Goal: Task Accomplishment & Management: Complete application form

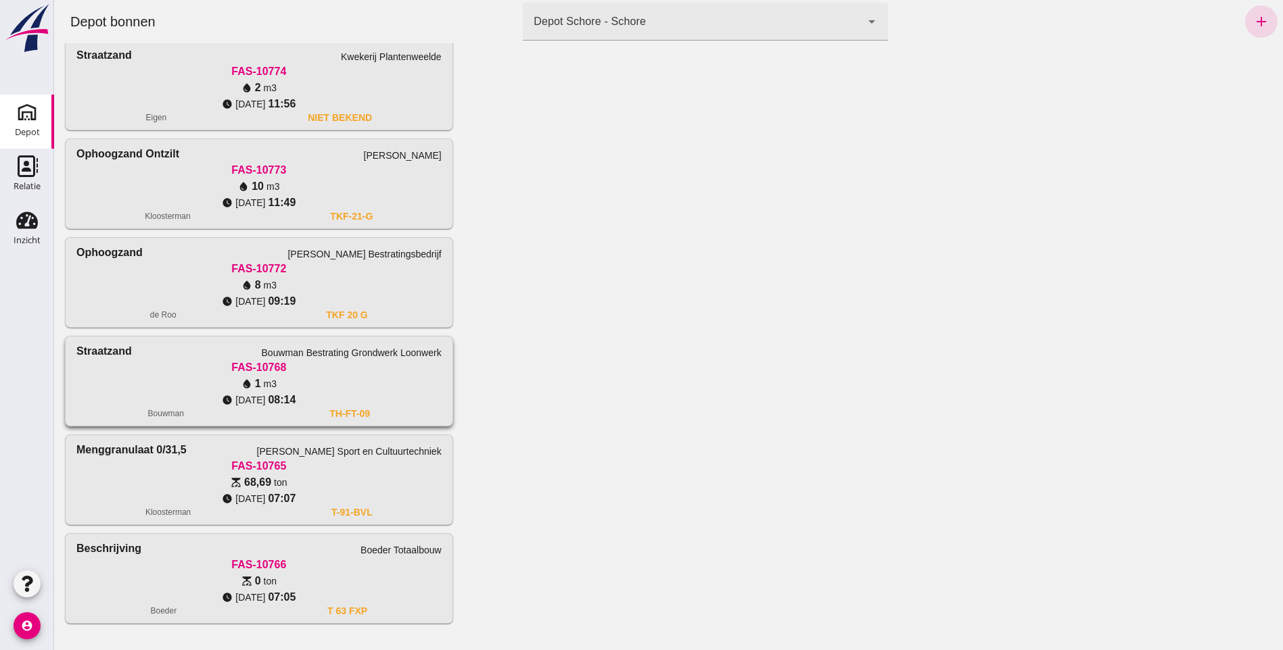
scroll to position [377, 0]
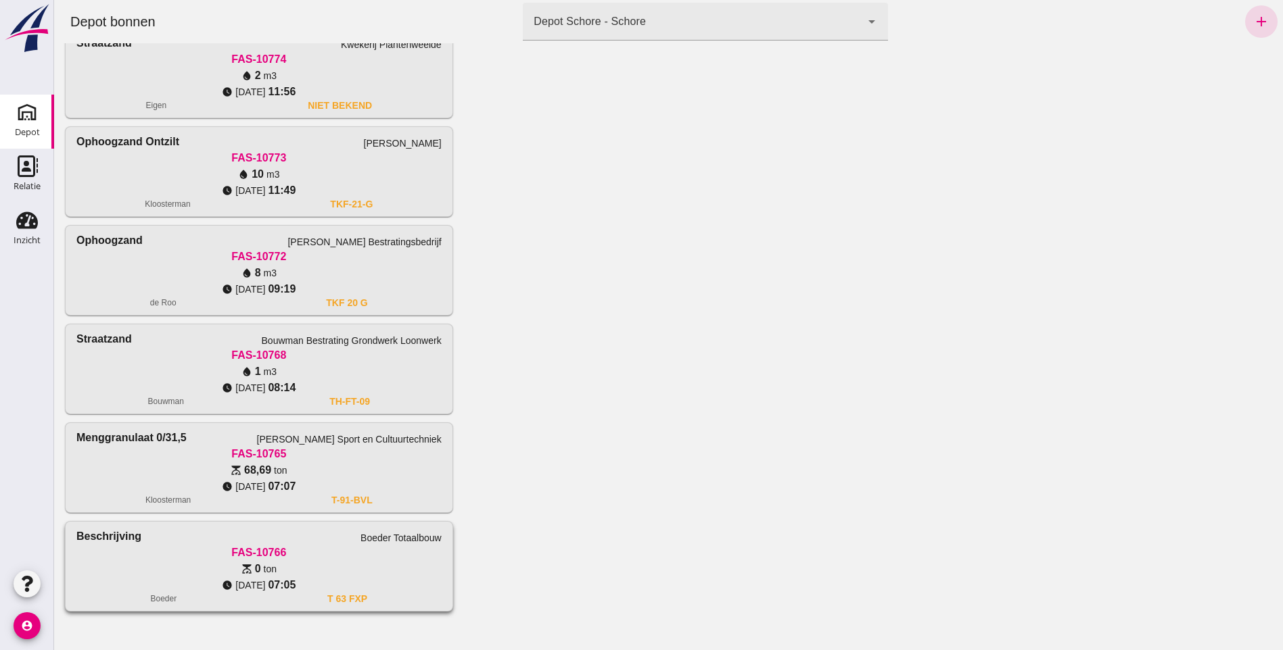
click at [270, 561] on div "FAS-10766" at bounding box center [258, 553] width 365 height 16
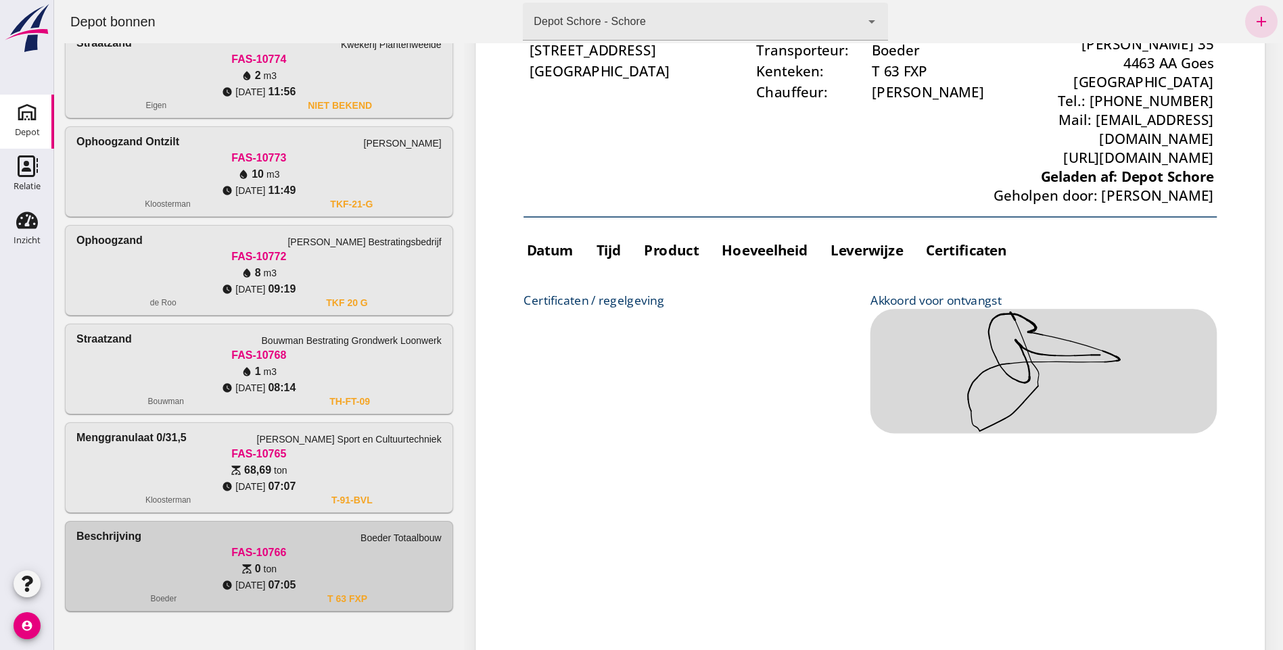
scroll to position [68, 0]
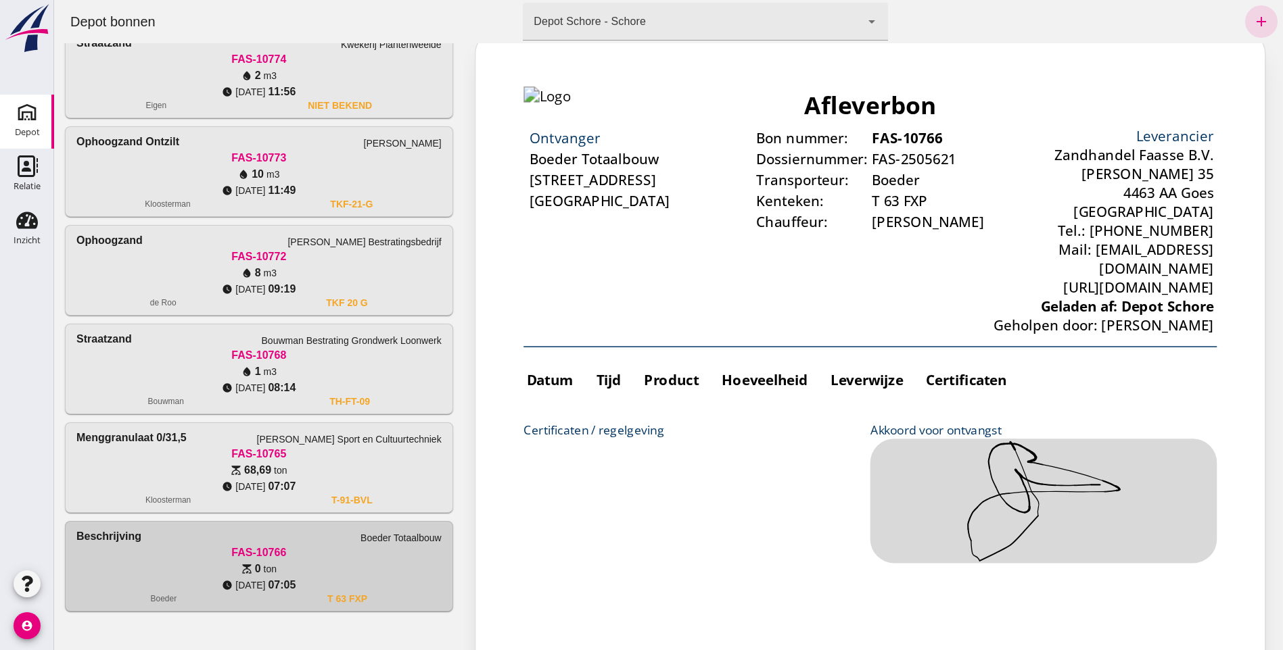
drag, startPoint x: 593, startPoint y: 222, endPoint x: 585, endPoint y: 229, distance: 10.6
click at [594, 225] on div "Afleverbon Ontvanger Boeder Totaalbouw [STREET_ADDRESS] [GEOGRAPHIC_DATA] Bon n…" at bounding box center [714, 197] width 471 height 324
click at [571, 275] on div "Certificaten / regelgeving" at bounding box center [596, 268] width 235 height 11
drag, startPoint x: 588, startPoint y: 205, endPoint x: 507, endPoint y: 288, distance: 116.2
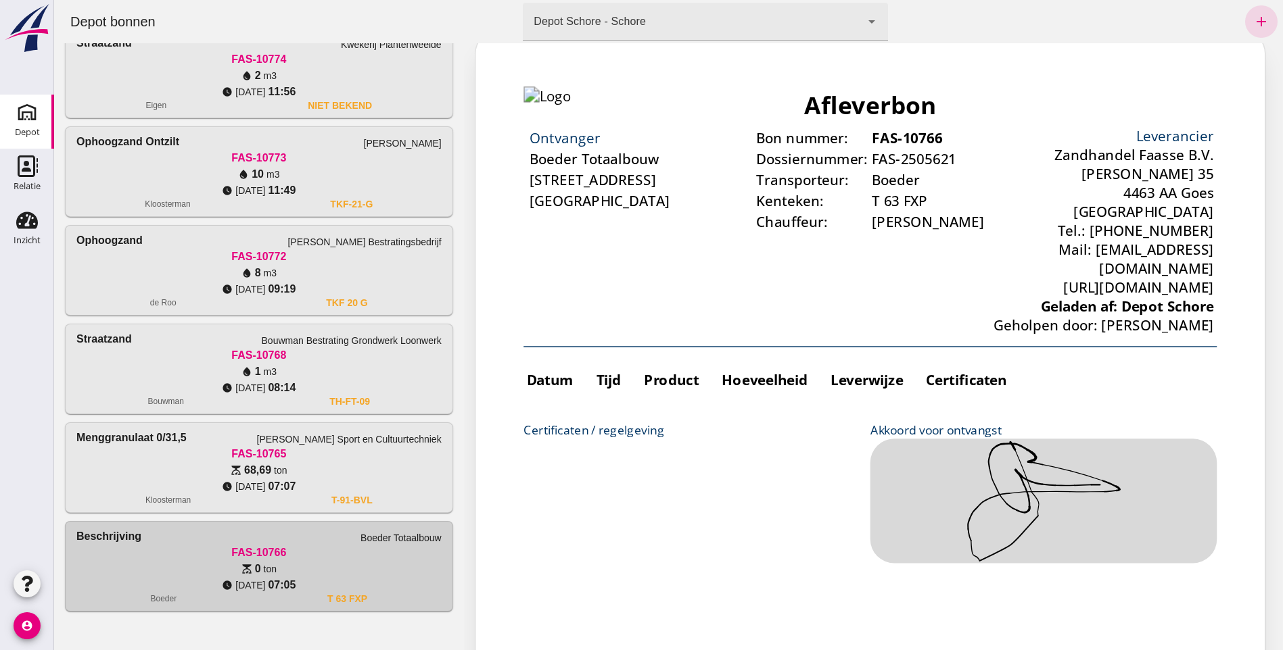
click at [558, 260] on div "Afleverbon Ontvanger Boeder Totaalbouw [STREET_ADDRESS] [GEOGRAPHIC_DATA] Bon n…" at bounding box center [714, 197] width 471 height 324
drag, startPoint x: 204, startPoint y: 597, endPoint x: 376, endPoint y: 605, distance: 172.6
click at [376, 605] on div "beschrijving Boeder Totaalbouw FAS-10766 scale 0 ton watch_later [DATE] 07:05 B…" at bounding box center [259, 566] width 387 height 89
click at [364, 587] on div "watch_later [DATE] 07:05" at bounding box center [258, 585] width 365 height 16
click at [364, 588] on div "watch_later [DATE] 07:05" at bounding box center [258, 585] width 365 height 16
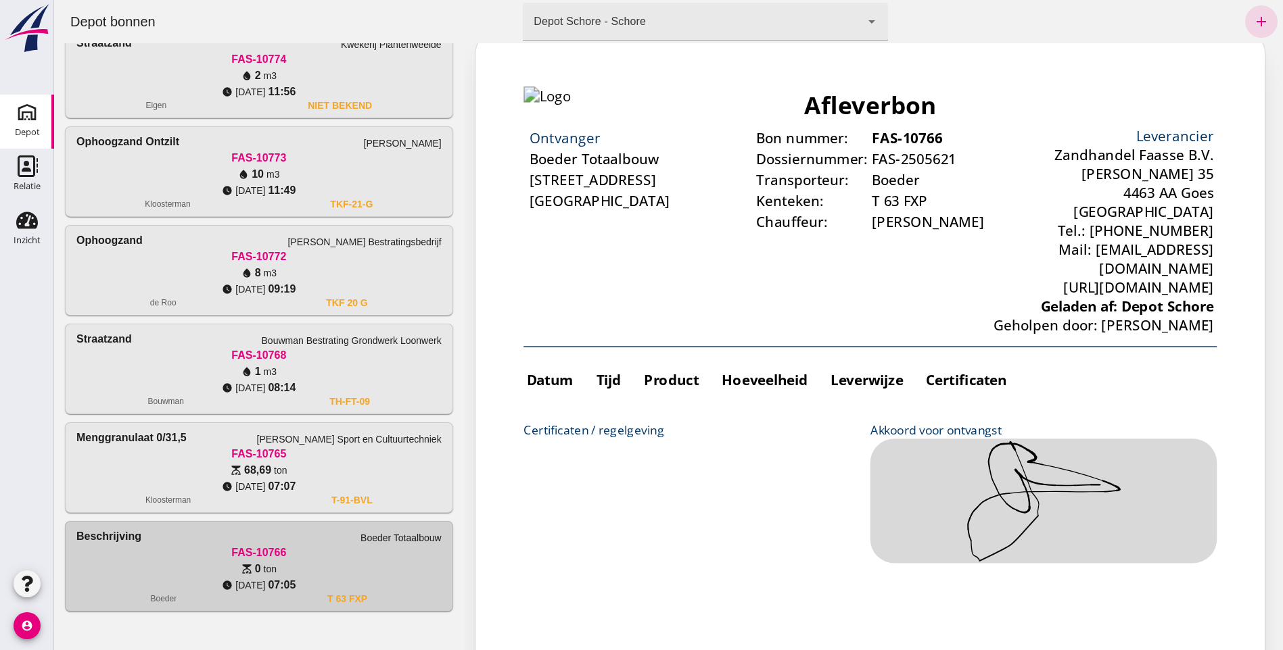
scroll to position [0, 0]
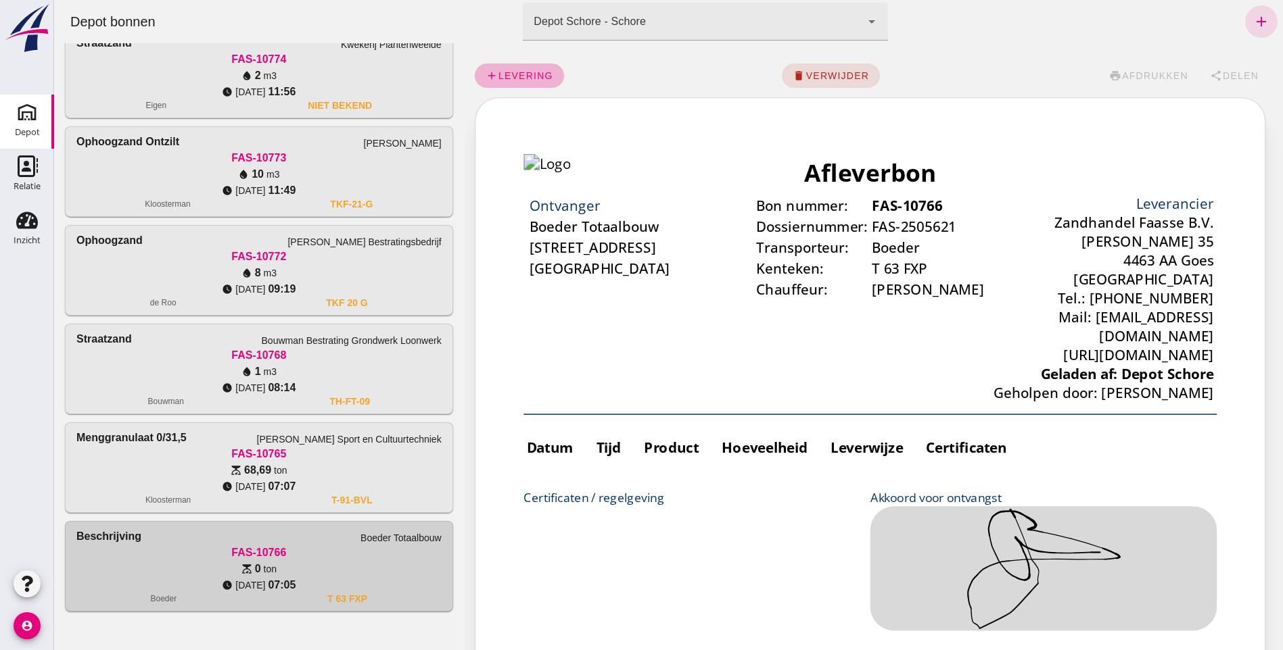
click at [512, 80] on span "levering" at bounding box center [525, 75] width 55 height 11
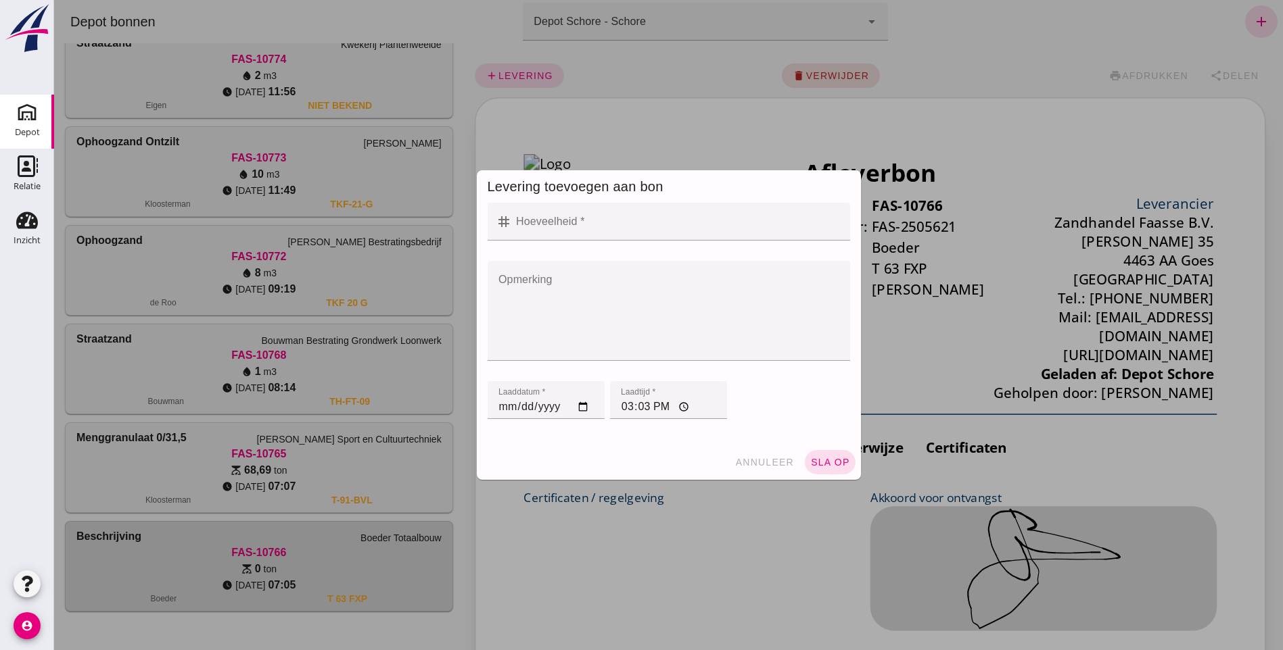
click at [546, 225] on input "Hoeveelheid *" at bounding box center [677, 222] width 330 height 38
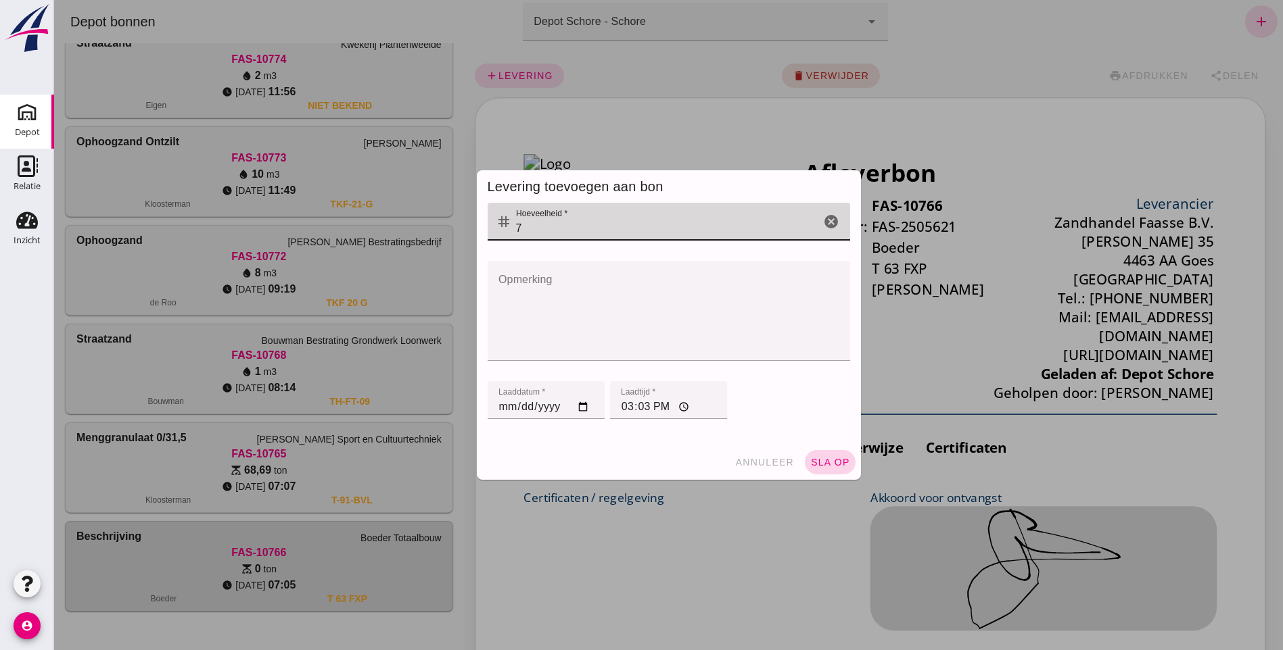
type input "7"
click at [832, 463] on span "sla op" at bounding box center [830, 462] width 40 height 11
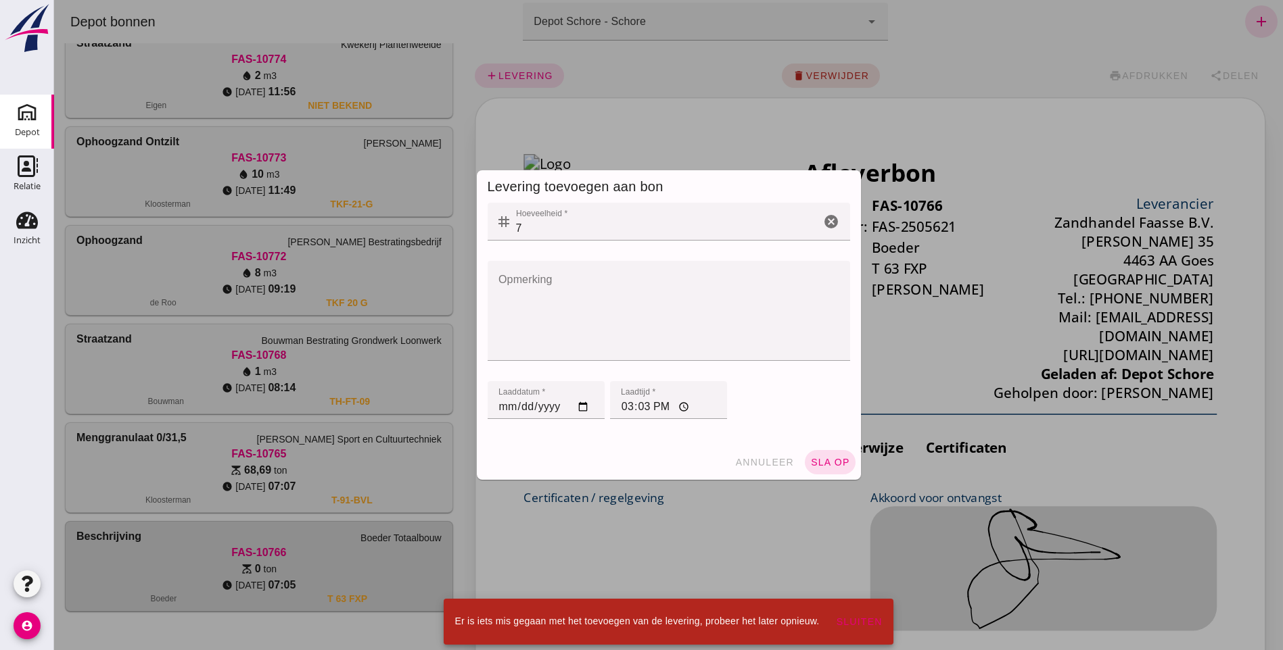
drag, startPoint x: 618, startPoint y: 143, endPoint x: 538, endPoint y: 395, distance: 263.9
click at [619, 143] on div at bounding box center [668, 325] width 1229 height 650
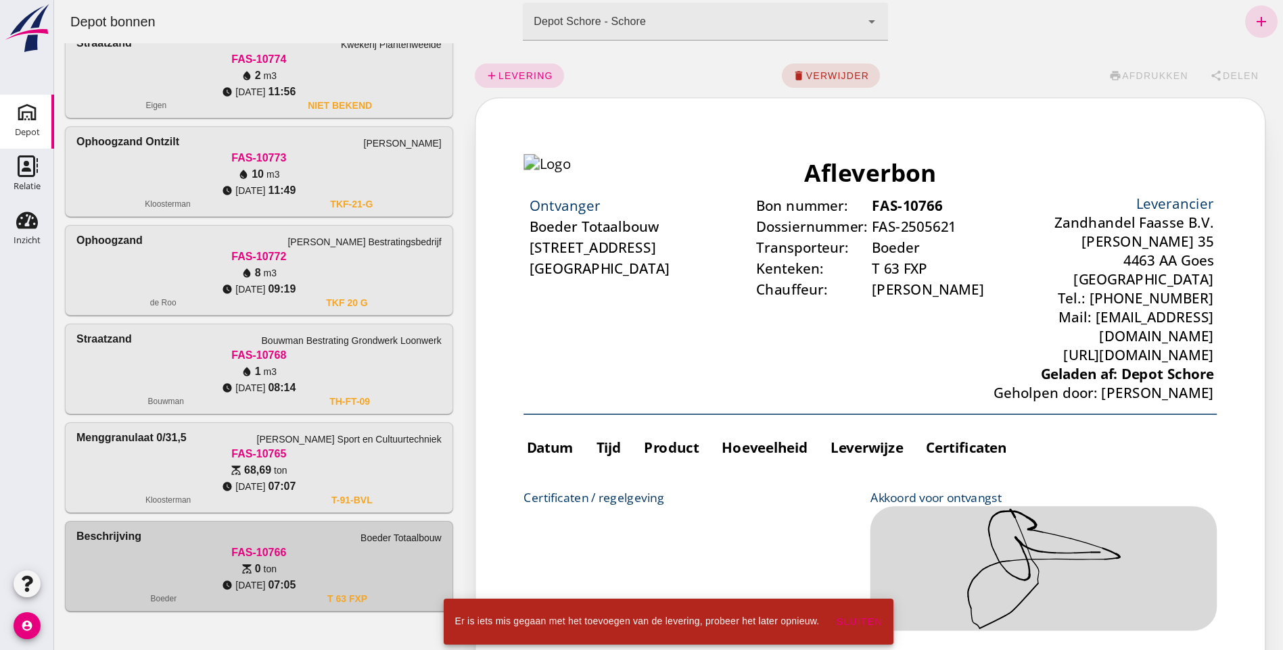
drag, startPoint x: 1022, startPoint y: 631, endPoint x: 538, endPoint y: 349, distance: 560.3
click at [536, 360] on div "Certificaten / regelgeving" at bounding box center [596, 379] width 235 height 96
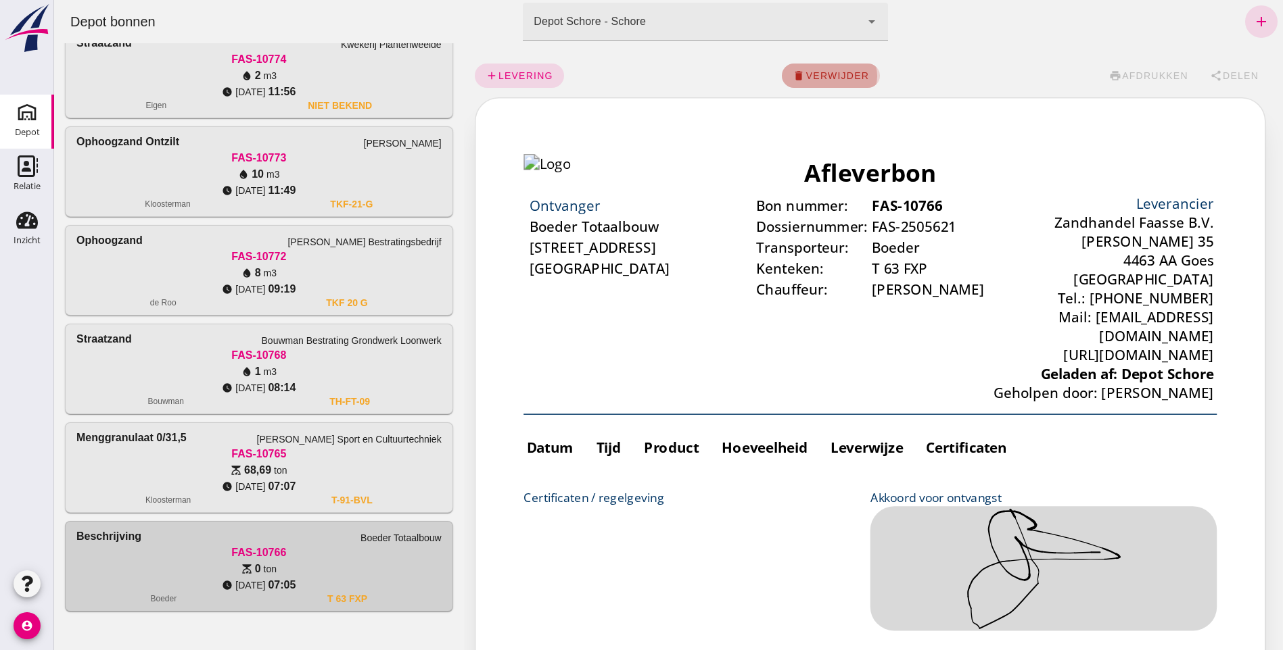
click at [828, 74] on span "verwijder" at bounding box center [837, 75] width 64 height 11
click at [855, 77] on span "bevestig" at bounding box center [877, 75] width 55 height 11
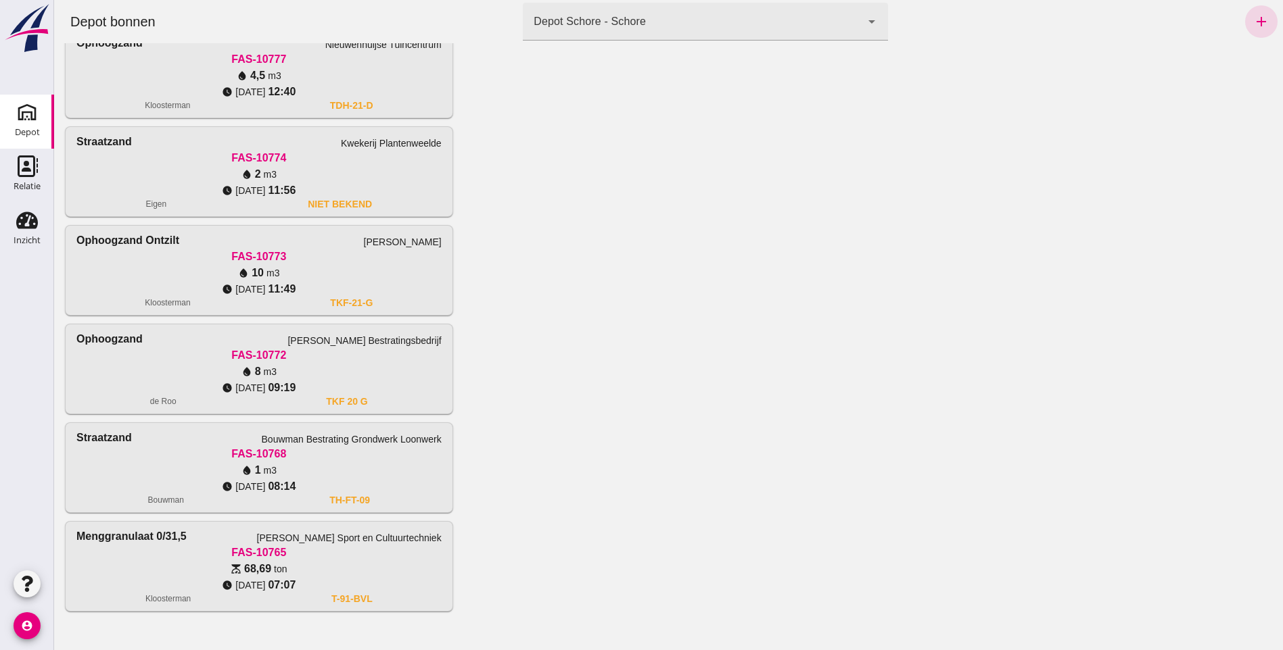
scroll to position [278, 0]
click at [1253, 20] on icon "add" at bounding box center [1261, 22] width 16 height 16
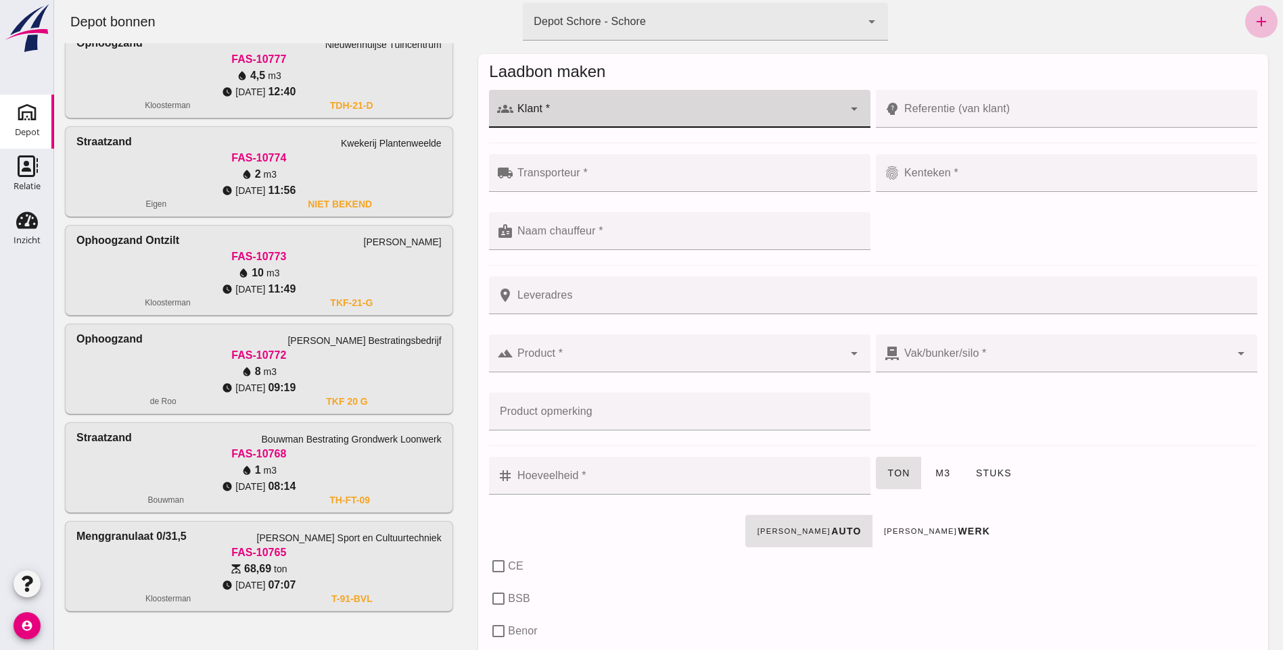
click at [684, 101] on div at bounding box center [678, 109] width 330 height 38
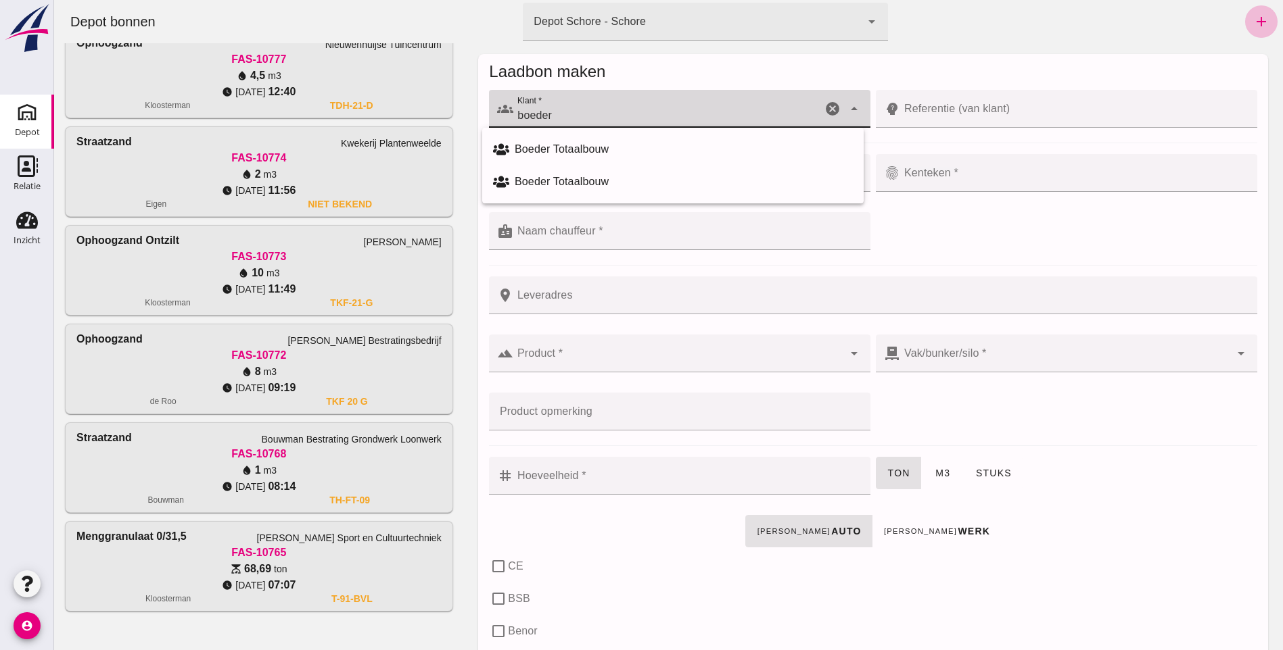
type input "Boeder Totaalbouw"
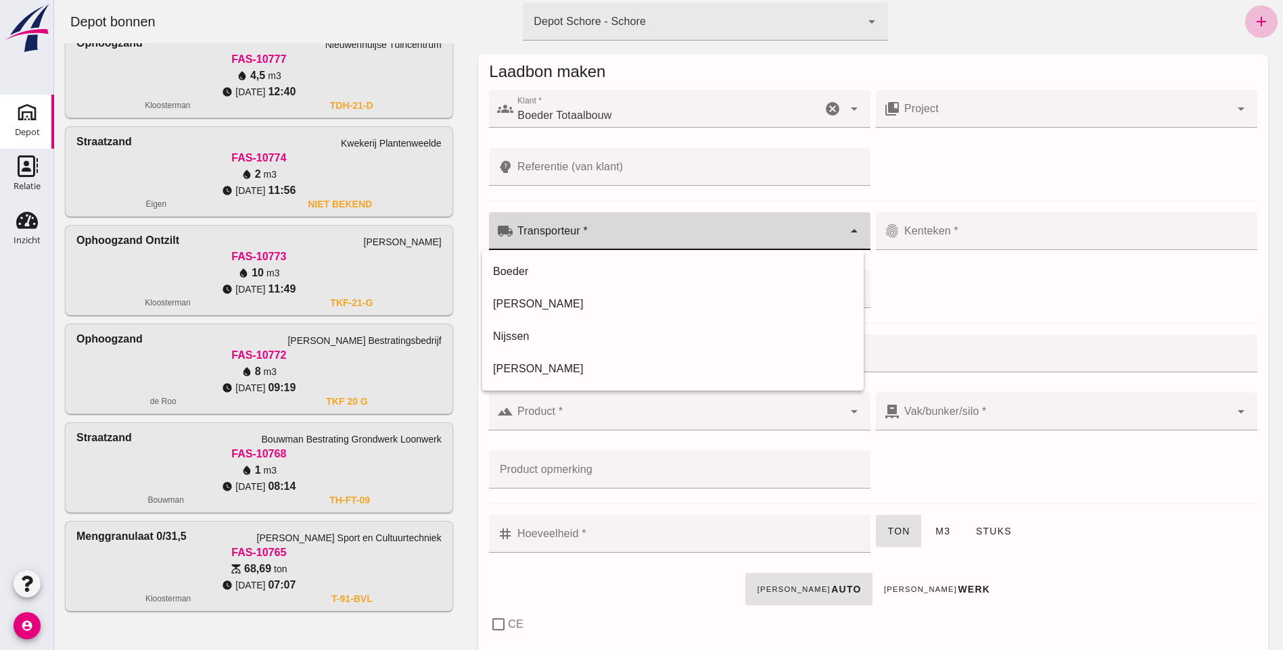
click at [585, 231] on input "Transporteur *" at bounding box center [678, 238] width 330 height 16
type input "Boeder"
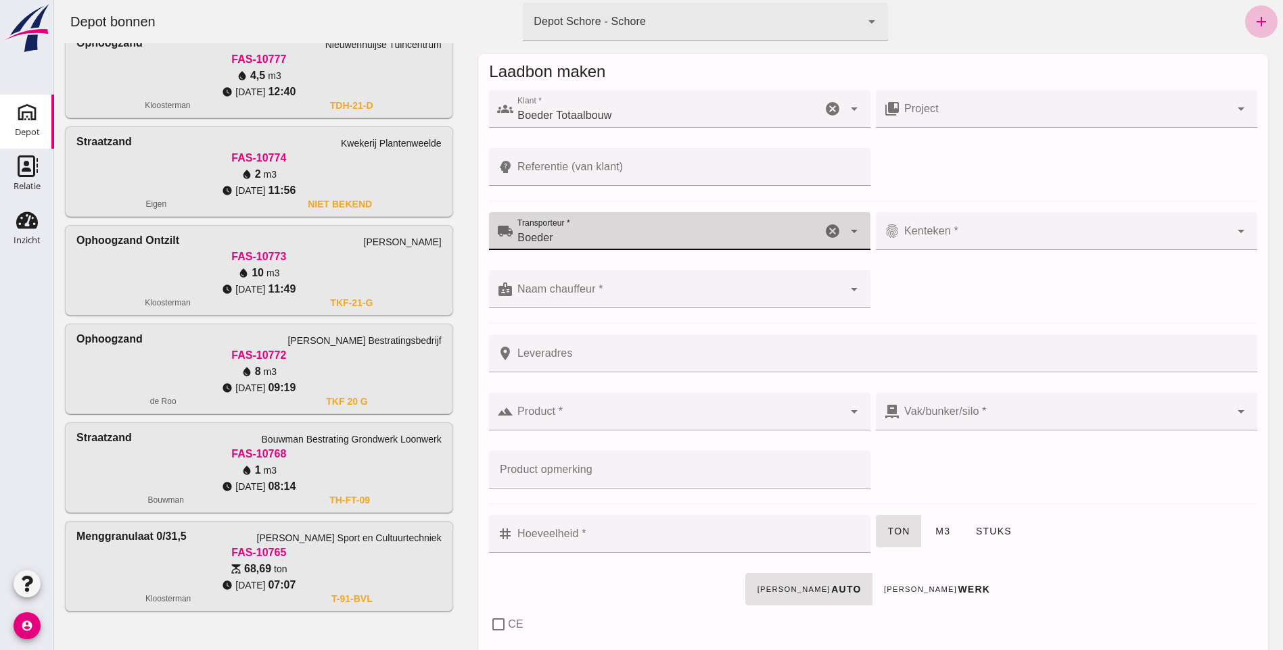
click at [1029, 212] on div "fingerprint Kenteken * Kenteken * cancel arrow_drop_down" at bounding box center [1066, 239] width 387 height 58
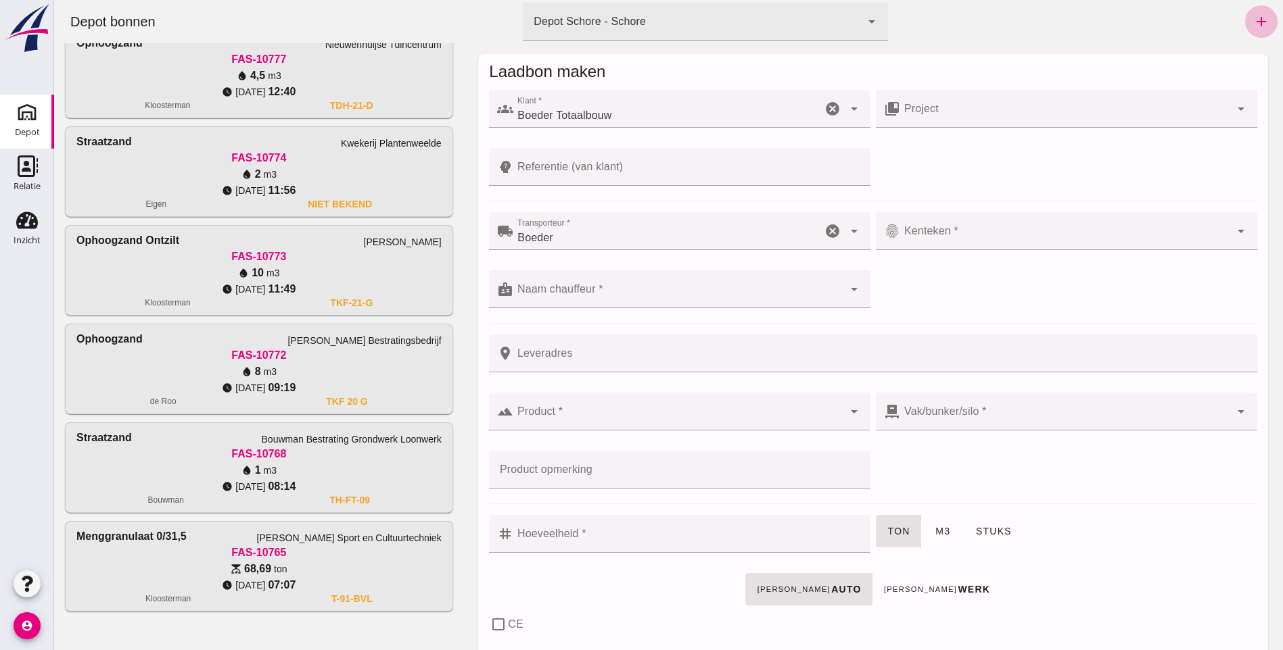
click at [1041, 233] on input "Kenteken *" at bounding box center [1065, 238] width 330 height 16
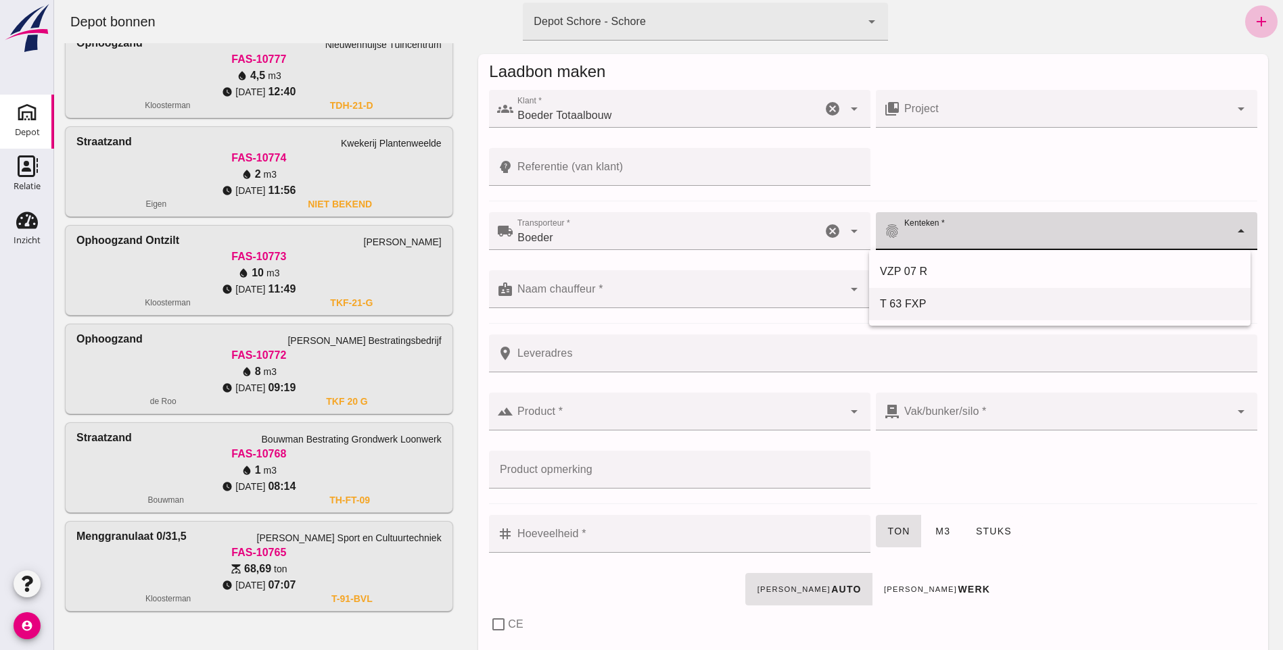
click at [893, 295] on div "T 63 FXP" at bounding box center [1059, 304] width 381 height 32
type input "T 63 FXP"
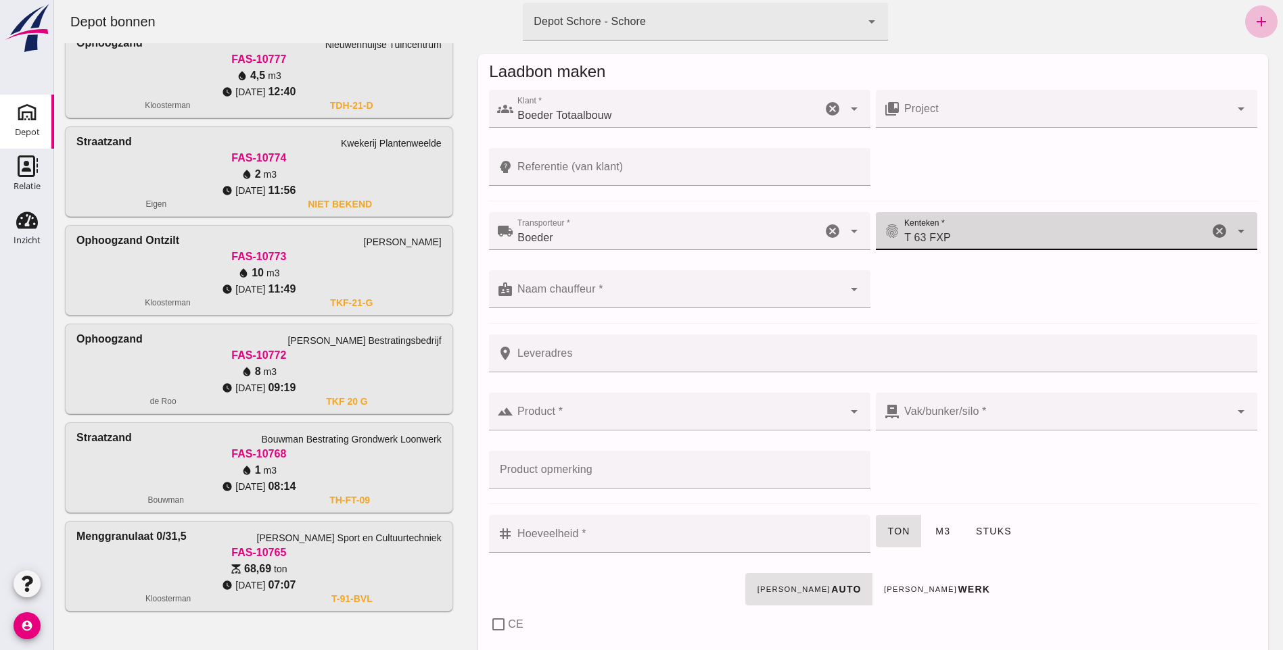
click at [558, 293] on input "Naam chauffeur *" at bounding box center [678, 296] width 330 height 16
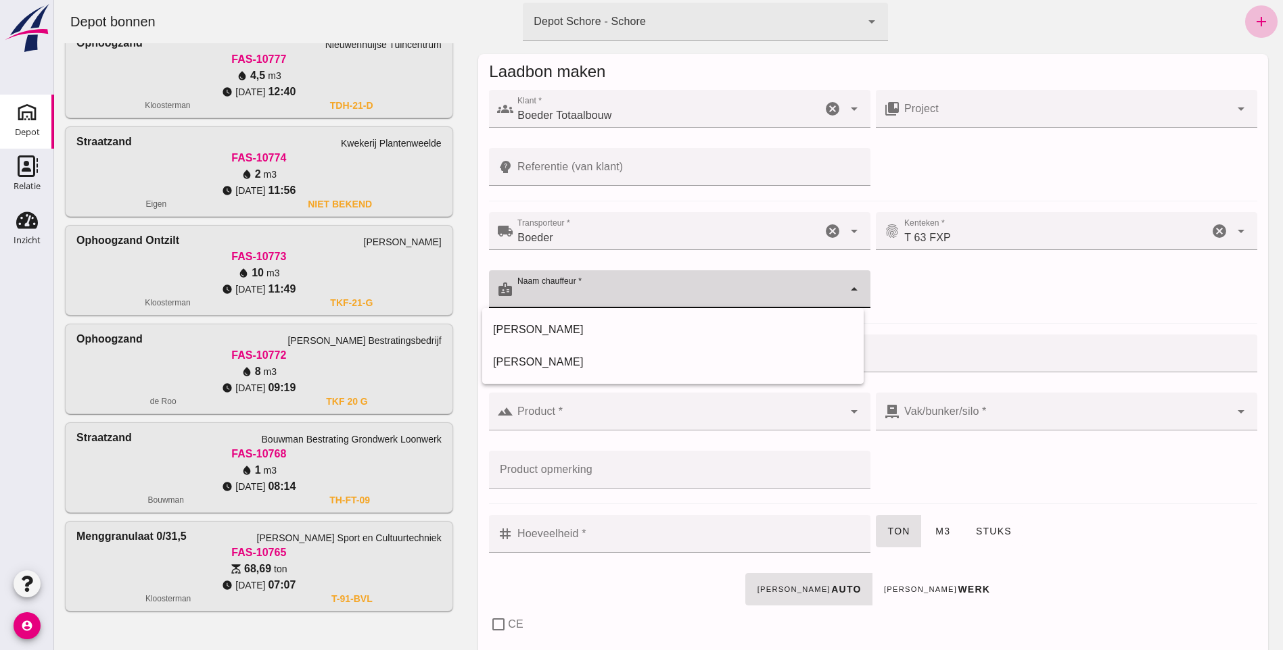
type input "t"
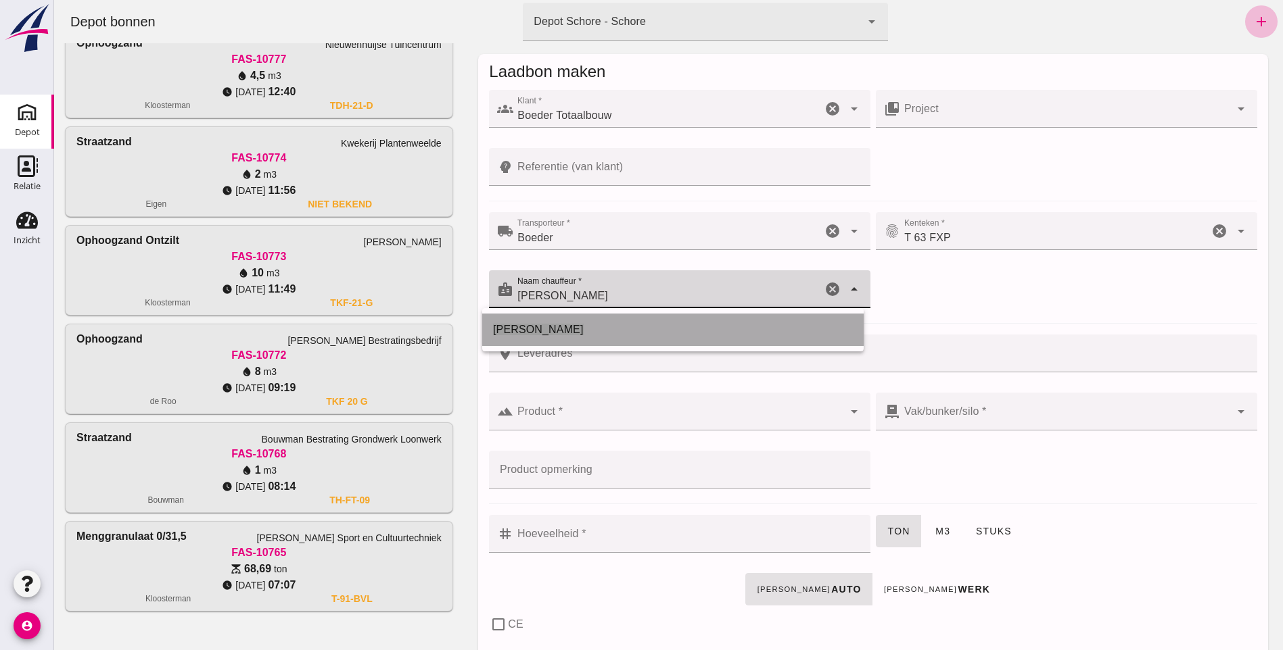
click at [575, 335] on div "[PERSON_NAME]" at bounding box center [673, 330] width 360 height 16
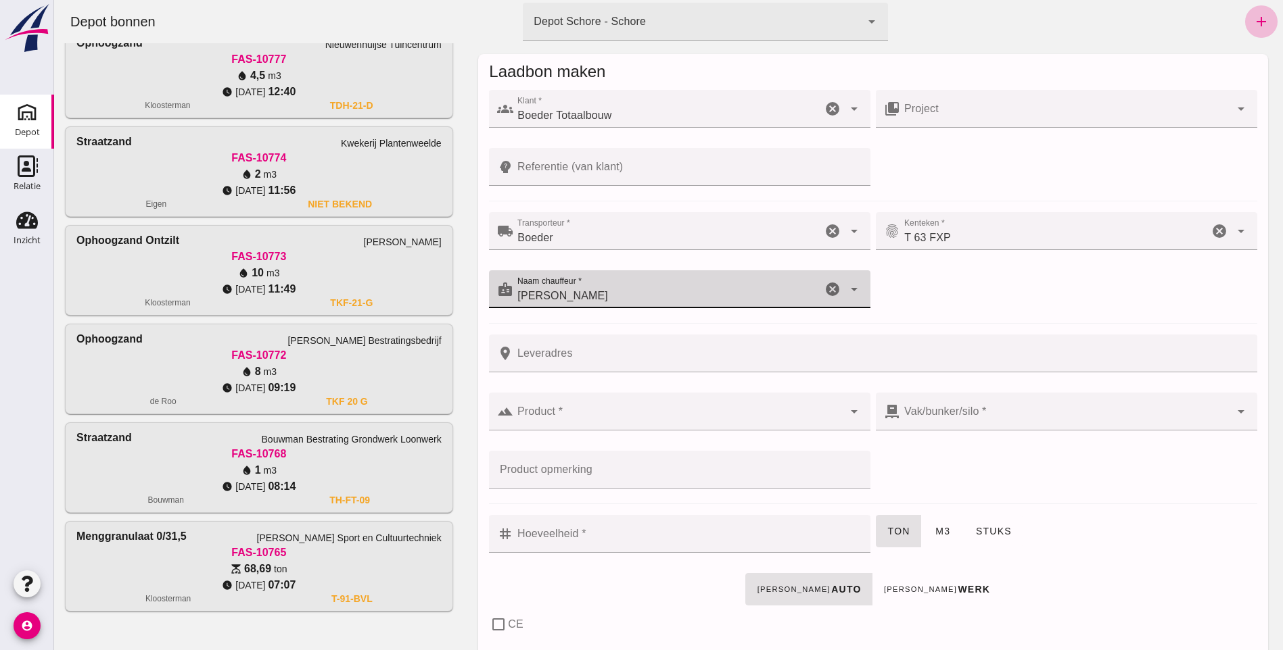
type input "[PERSON_NAME]"
click at [562, 410] on div at bounding box center [678, 412] width 330 height 38
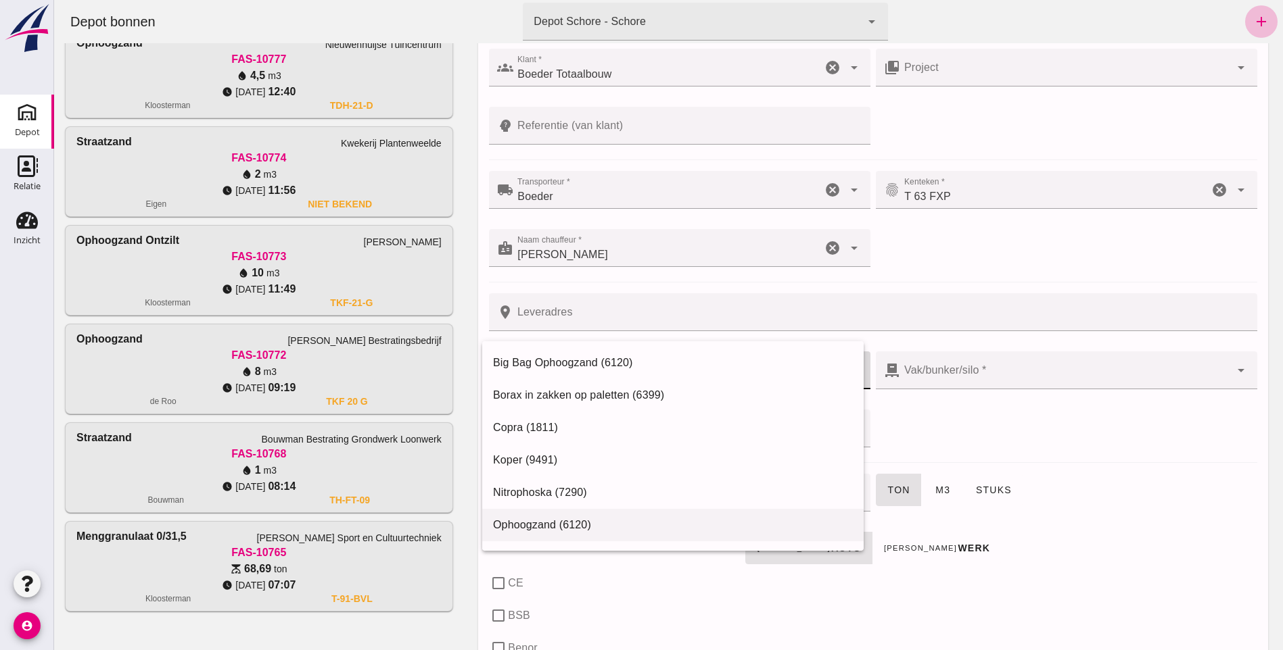
scroll to position [135, 0]
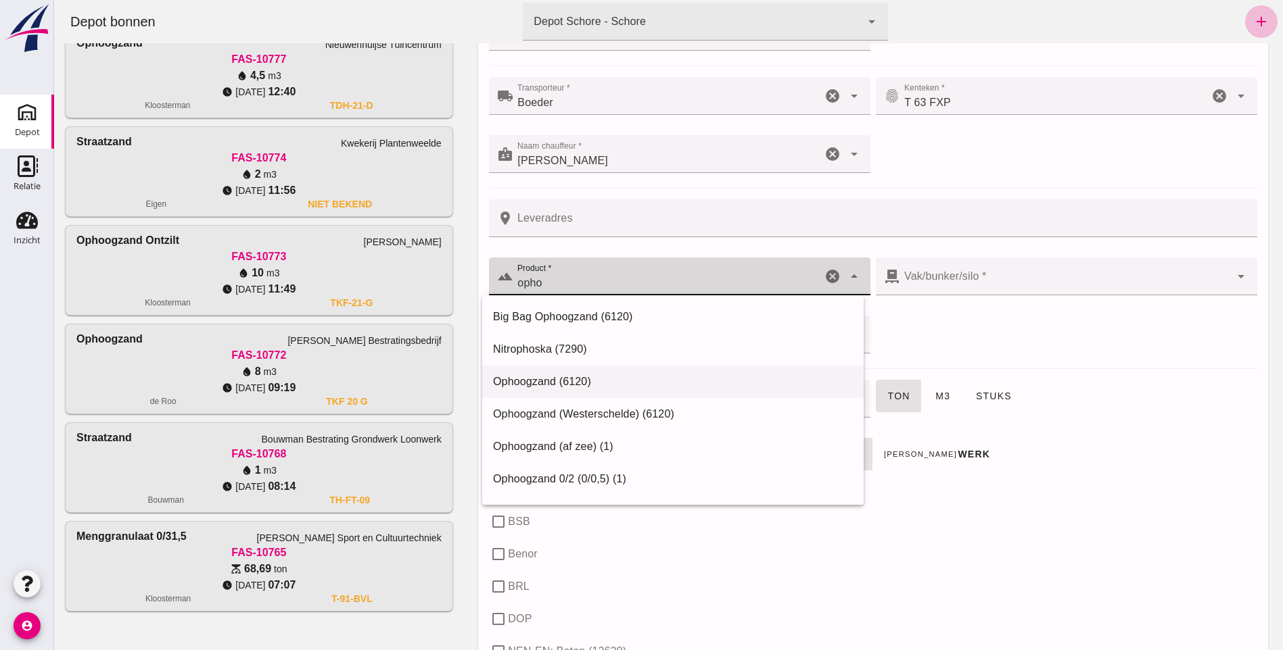
click at [546, 379] on div "Ophoogzand (6120)" at bounding box center [673, 382] width 360 height 16
type input "Ophoogzand (6120)"
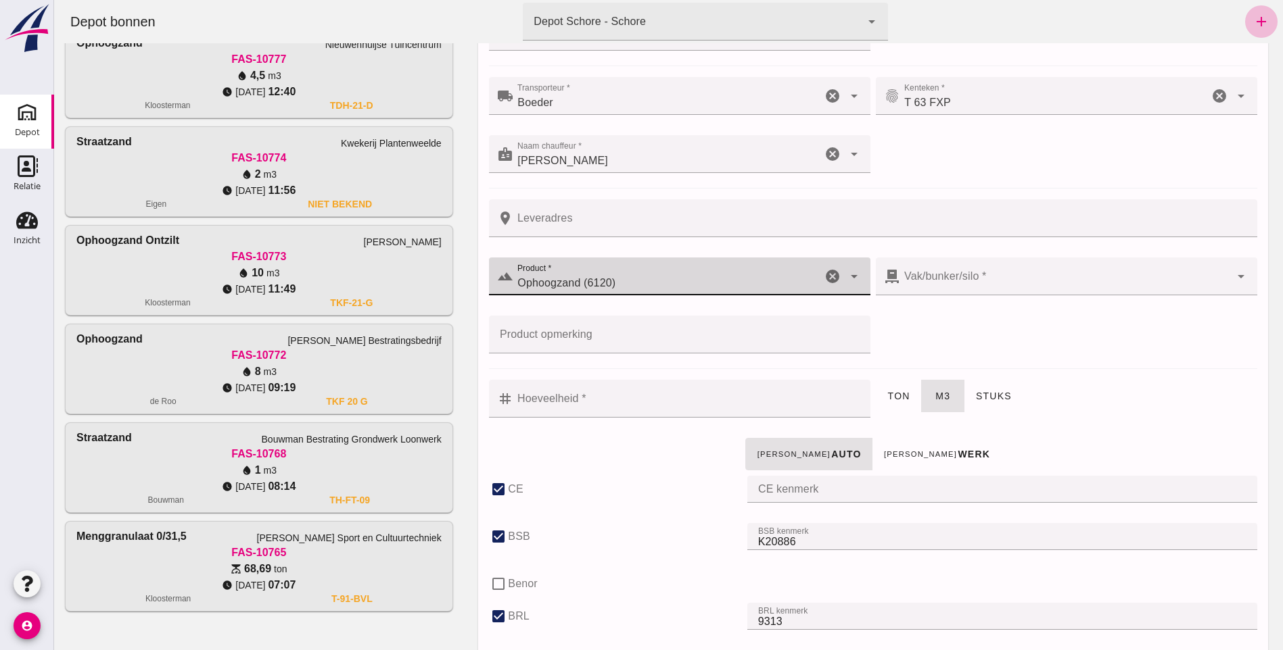
checkbox input "true"
type input "40"
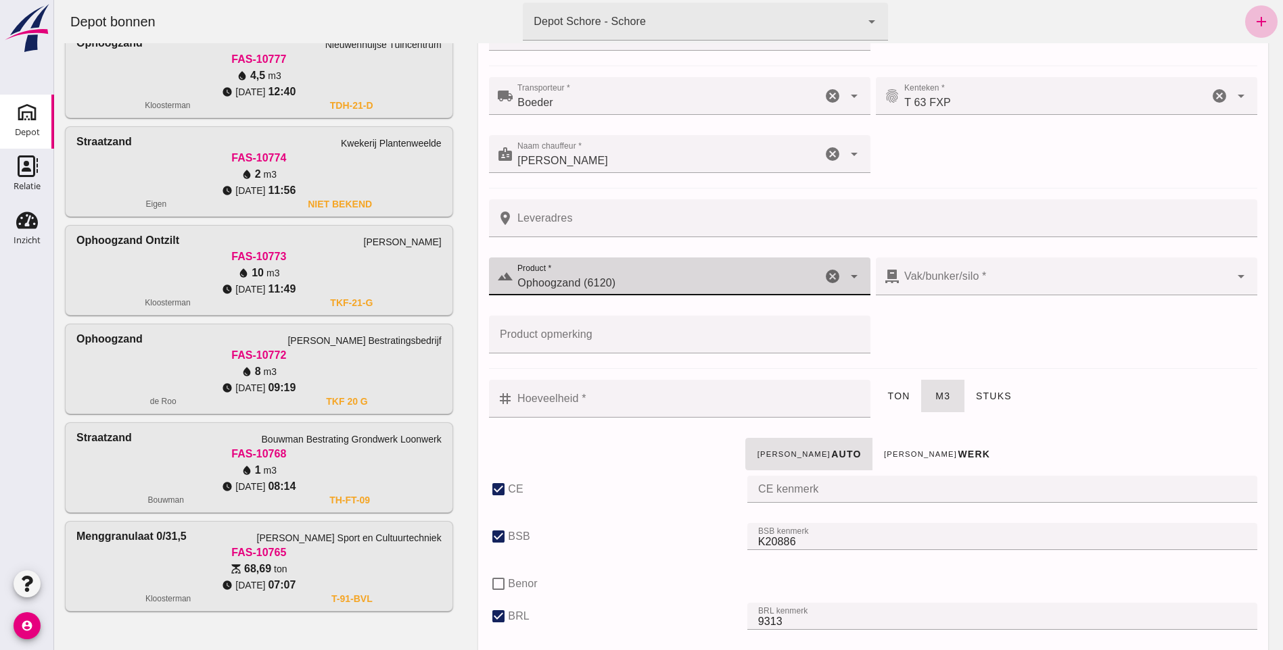
checkbox input "true"
type input "39"
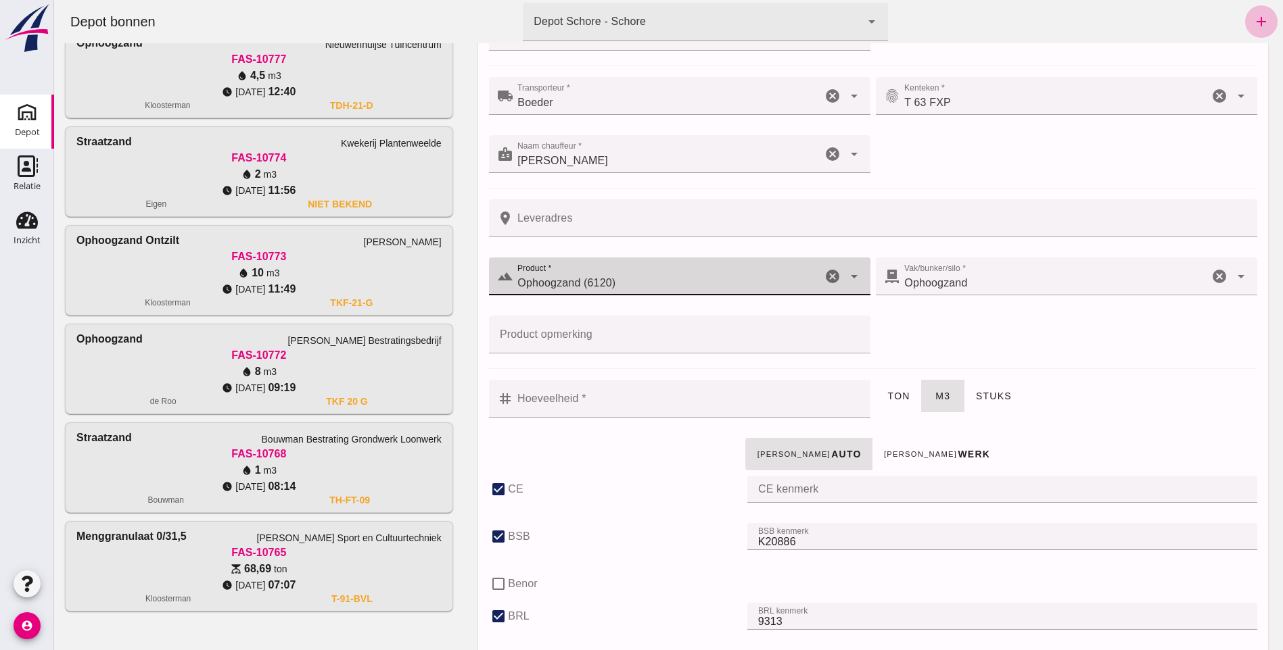
type input "Ophoogzand (6120)"
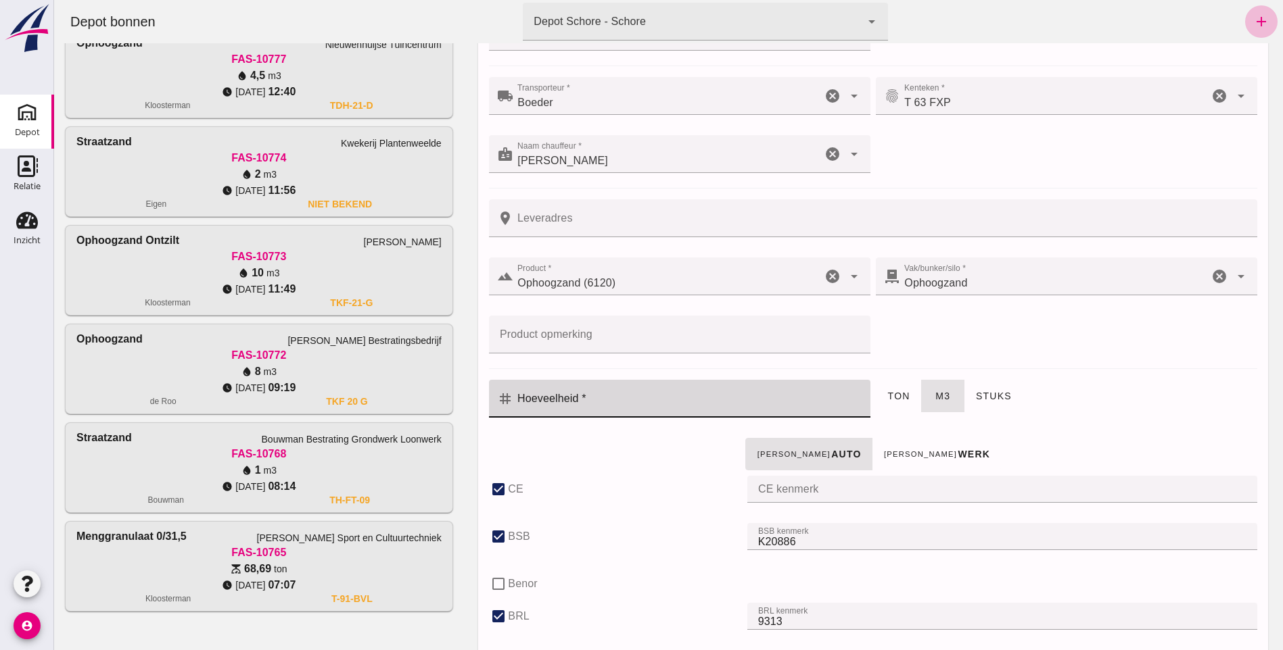
click at [654, 398] on input "Hoeveelheid *" at bounding box center [687, 399] width 349 height 38
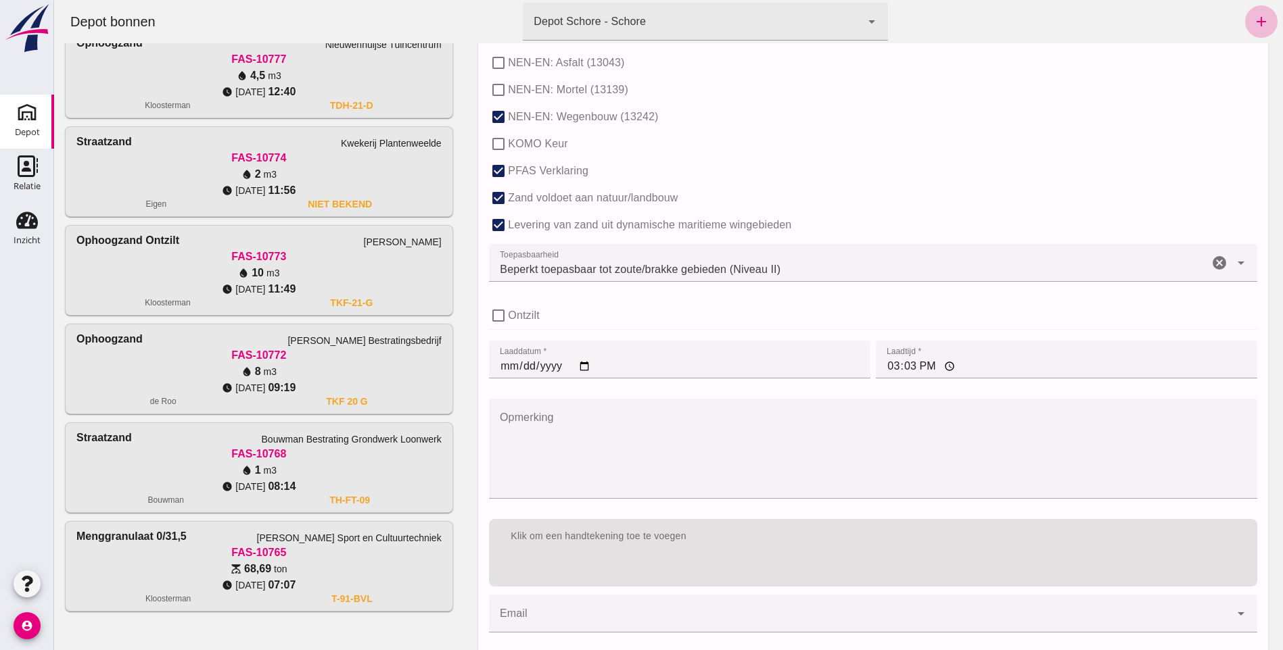
scroll to position [811, 0]
type input "7"
click at [913, 361] on input "15:03" at bounding box center [1066, 359] width 381 height 38
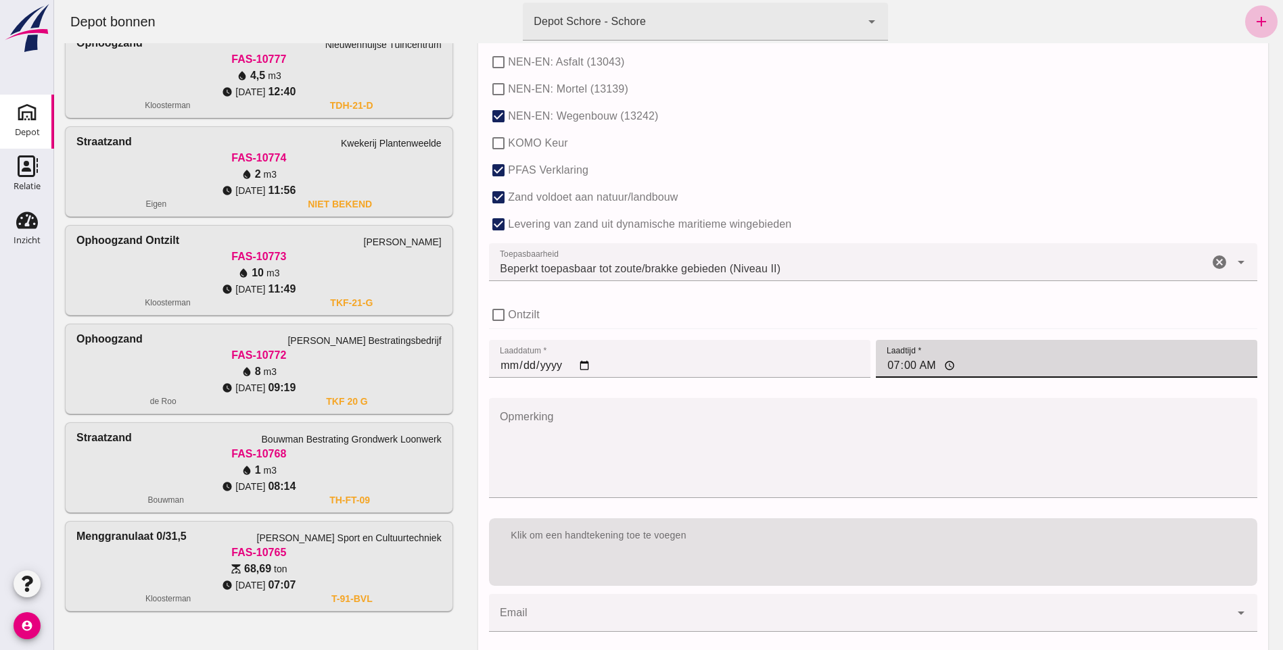
type input "07:05"
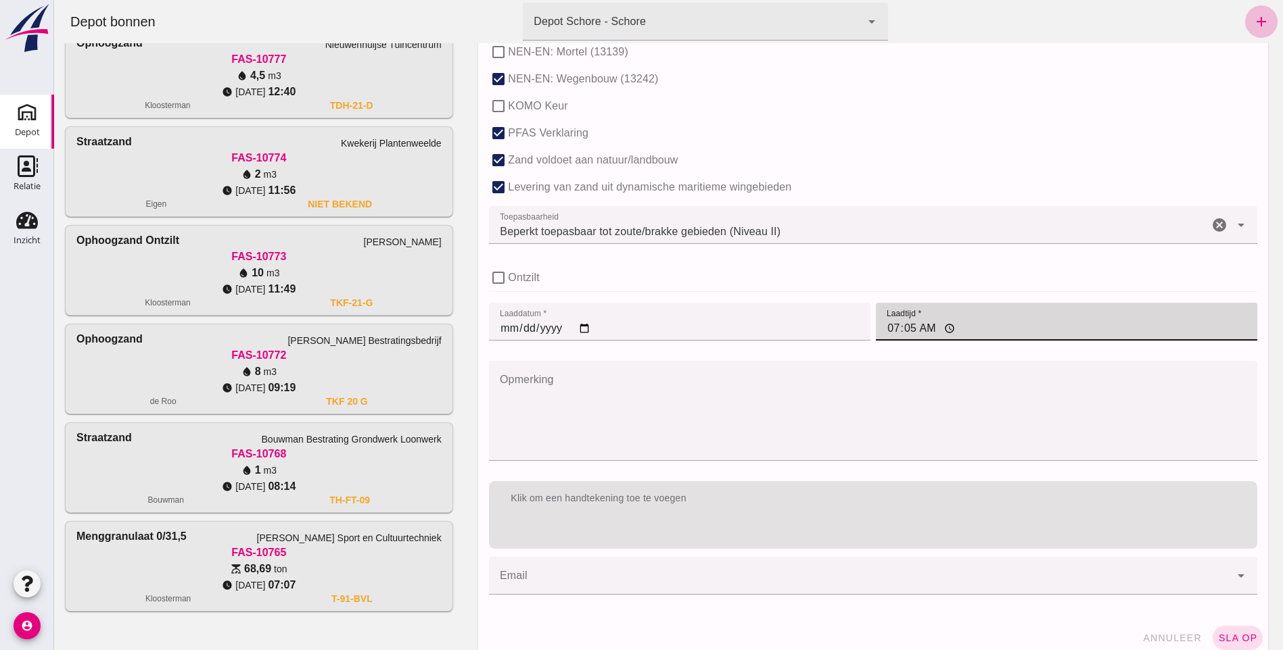
scroll to position [865, 0]
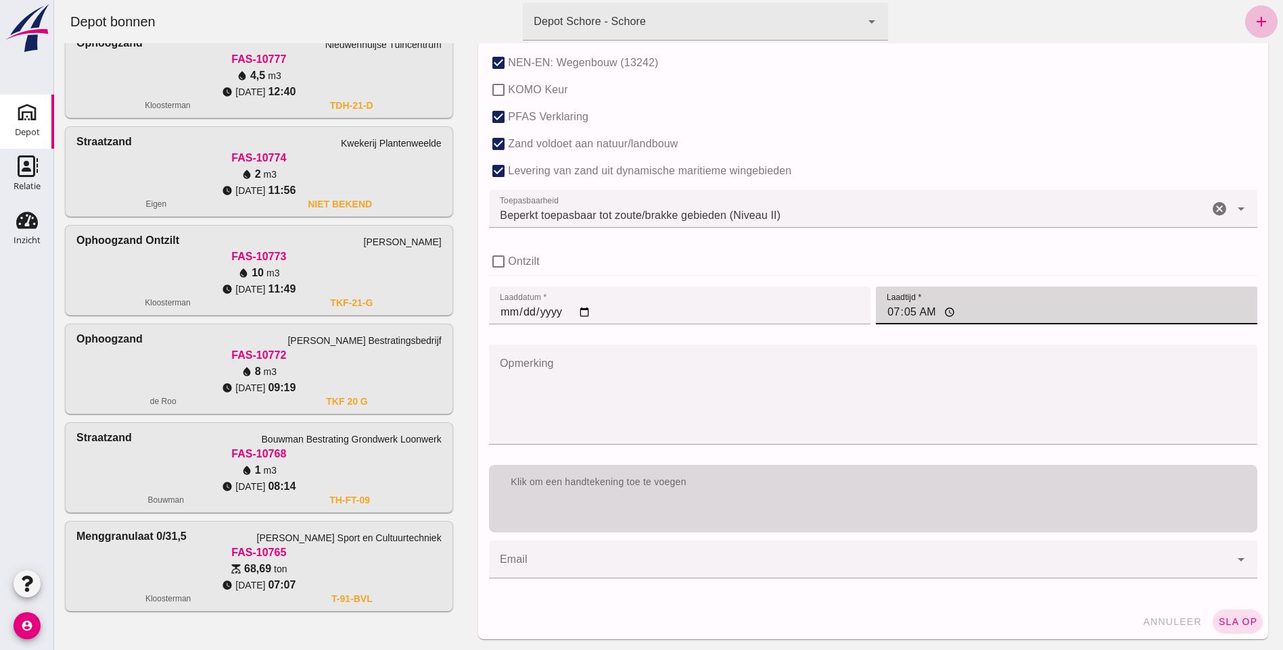
click at [709, 516] on div "Klik om een handtekening toe te voegen" at bounding box center [873, 499] width 768 height 68
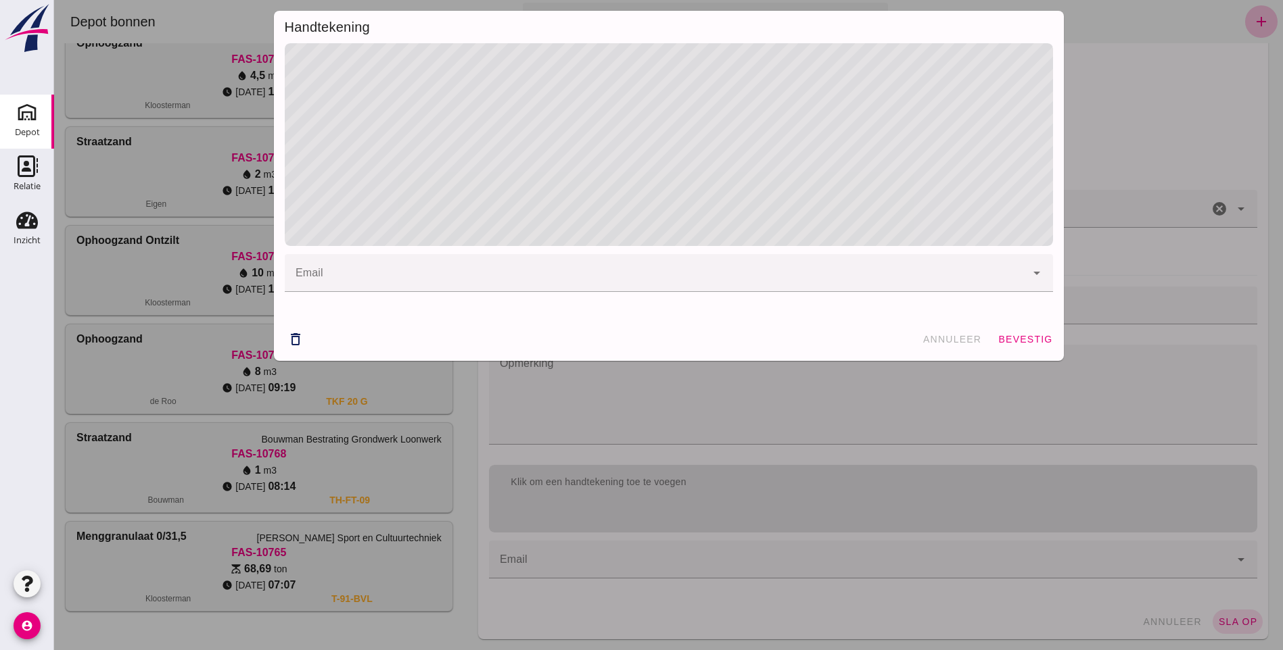
click at [1028, 341] on span "bevestig" at bounding box center [1024, 339] width 55 height 11
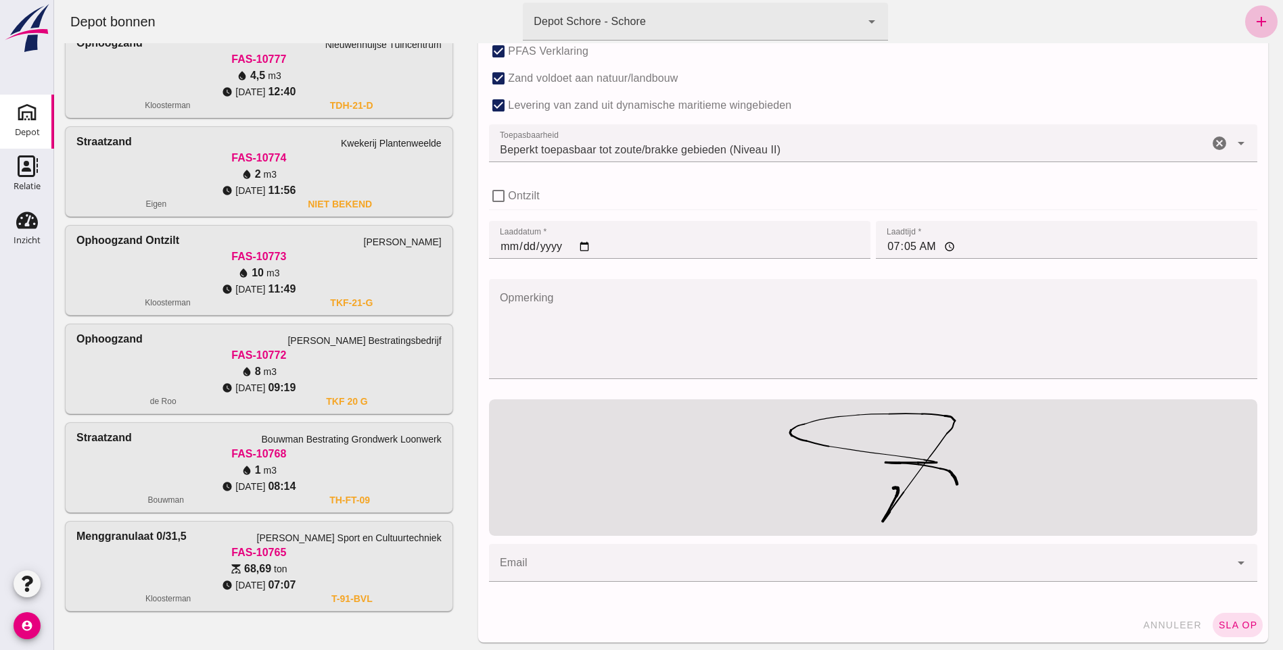
scroll to position [934, 0]
click at [1237, 628] on span "sla op" at bounding box center [1238, 622] width 40 height 11
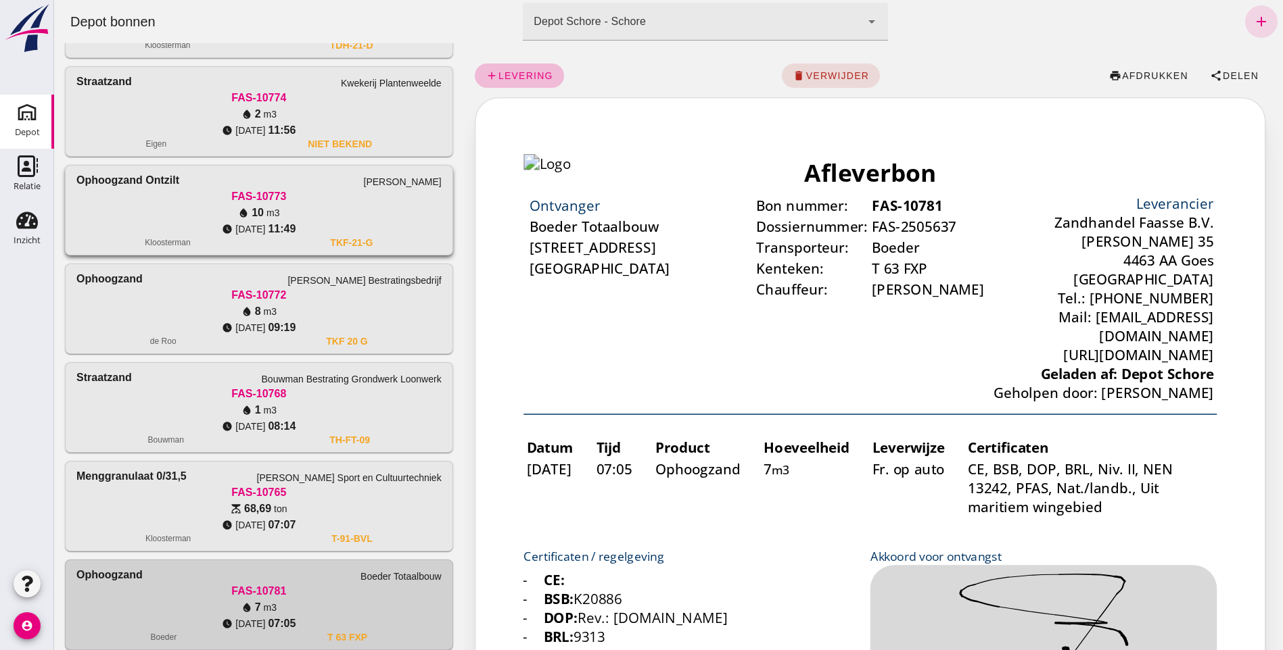
scroll to position [377, 0]
